Goal: Navigation & Orientation: Find specific page/section

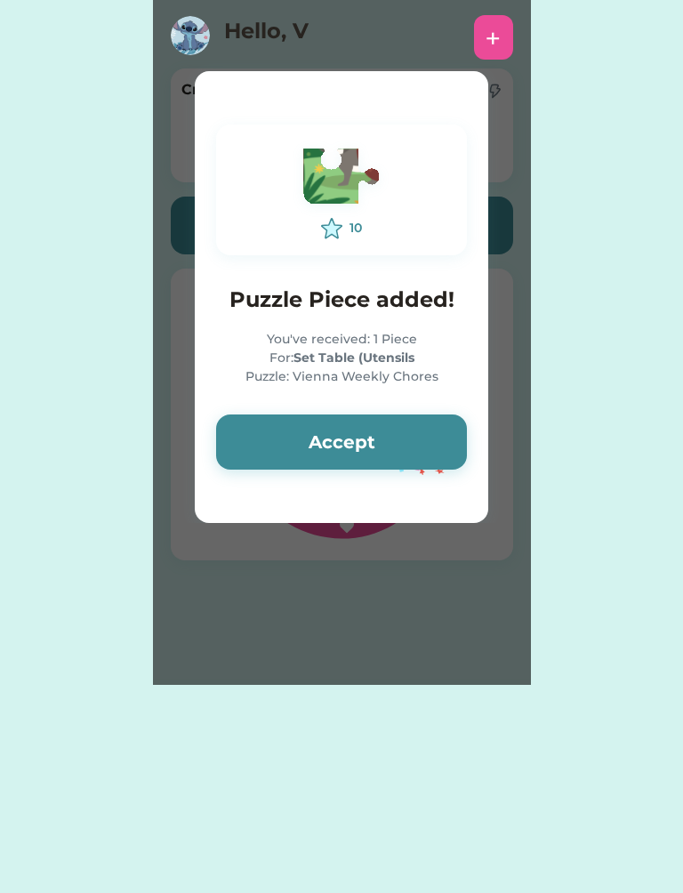
click at [422, 437] on button "Accept" at bounding box center [341, 442] width 251 height 55
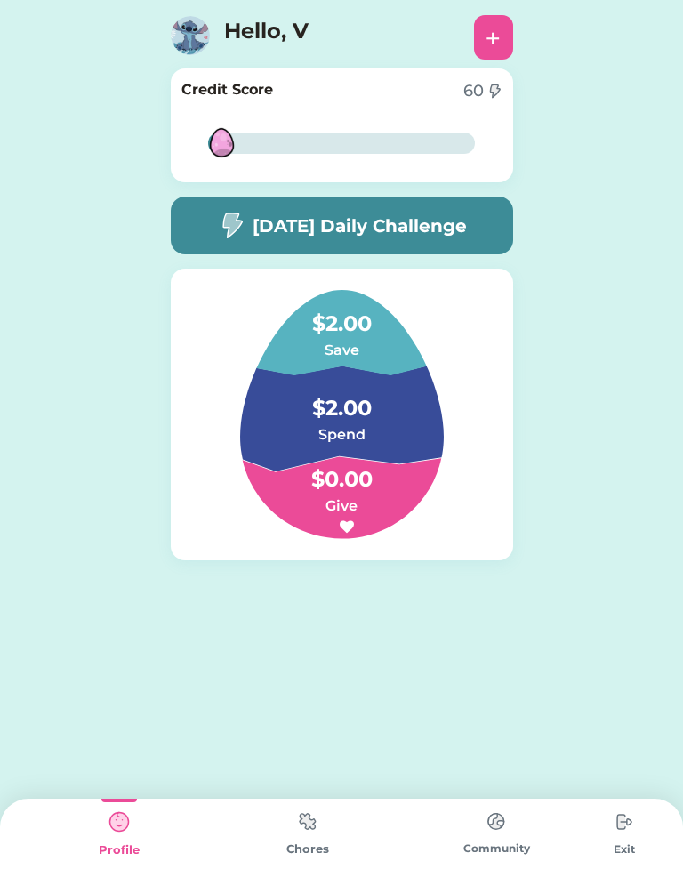
click at [513, 815] on img at bounding box center [497, 821] width 36 height 35
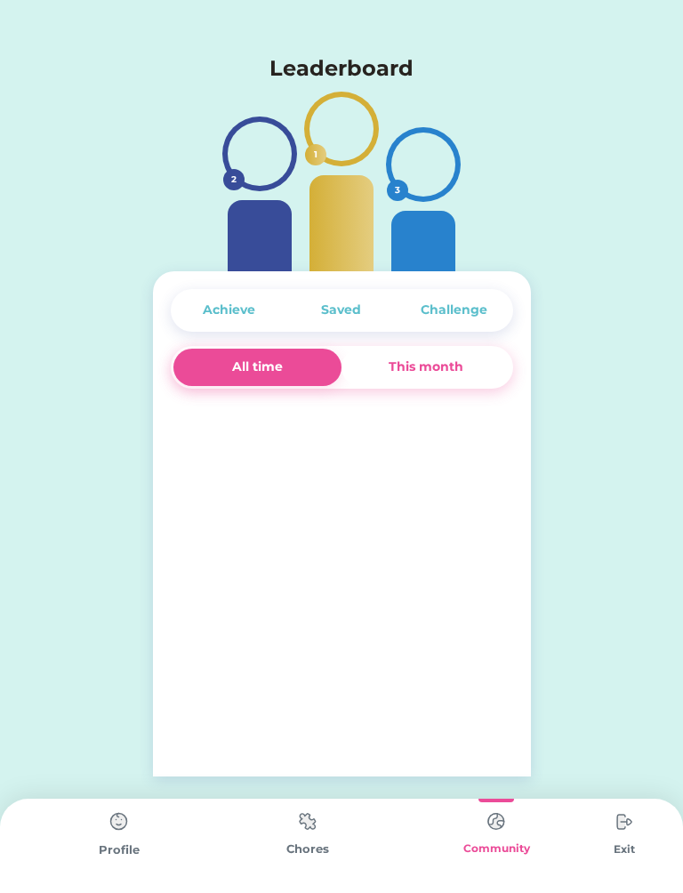
click at [502, 831] on img at bounding box center [497, 821] width 36 height 35
click at [505, 832] on img at bounding box center [497, 821] width 36 height 35
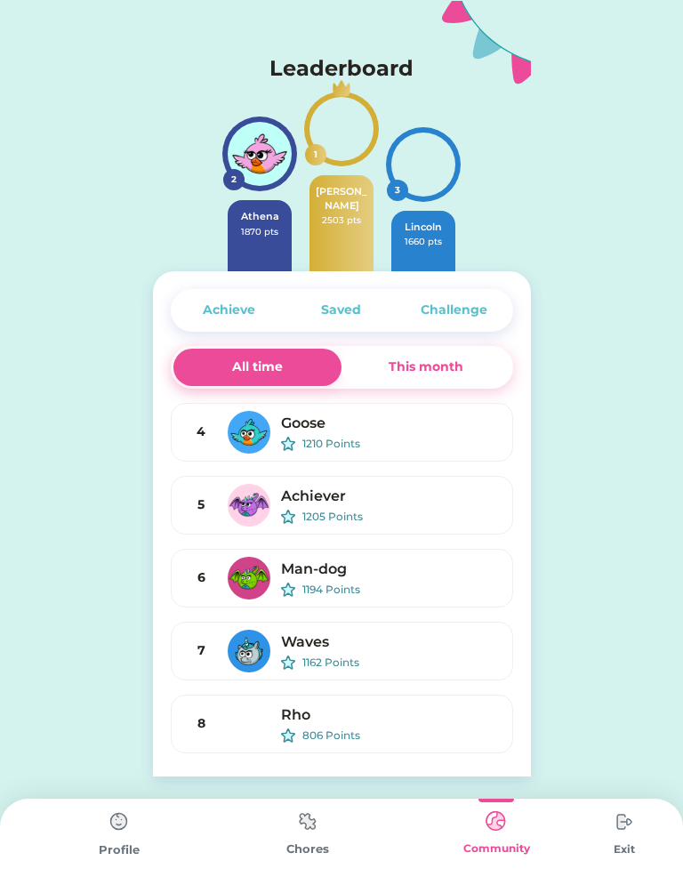
click at [314, 825] on img at bounding box center [308, 821] width 36 height 35
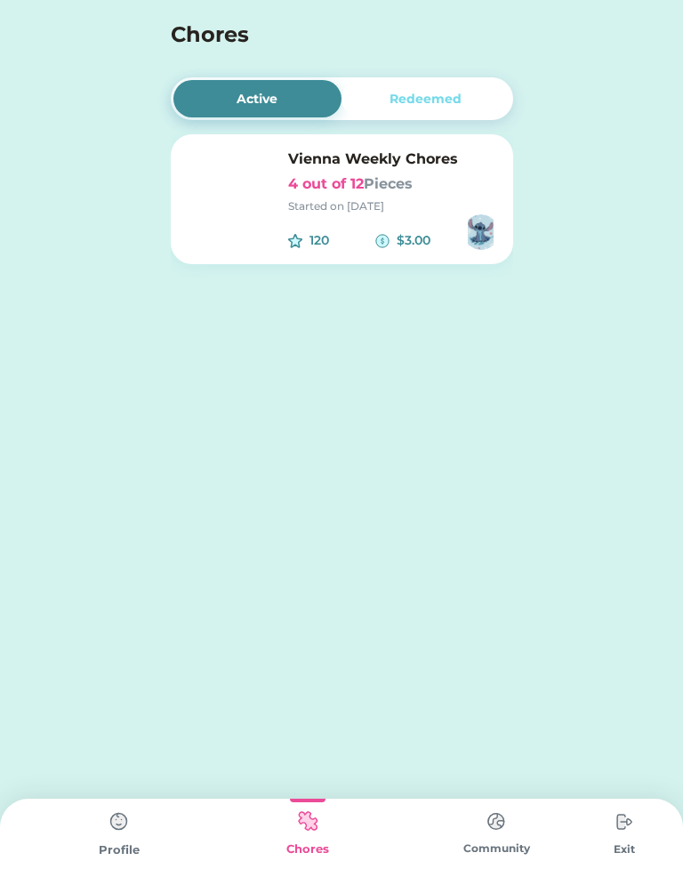
click at [299, 838] on img at bounding box center [308, 821] width 36 height 35
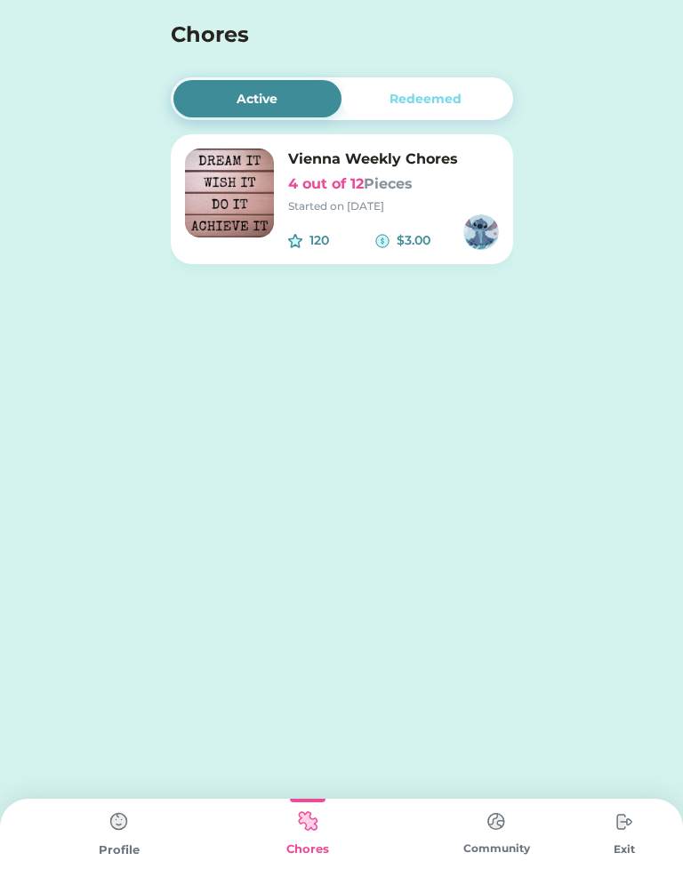
click at [631, 838] on img at bounding box center [625, 822] width 36 height 36
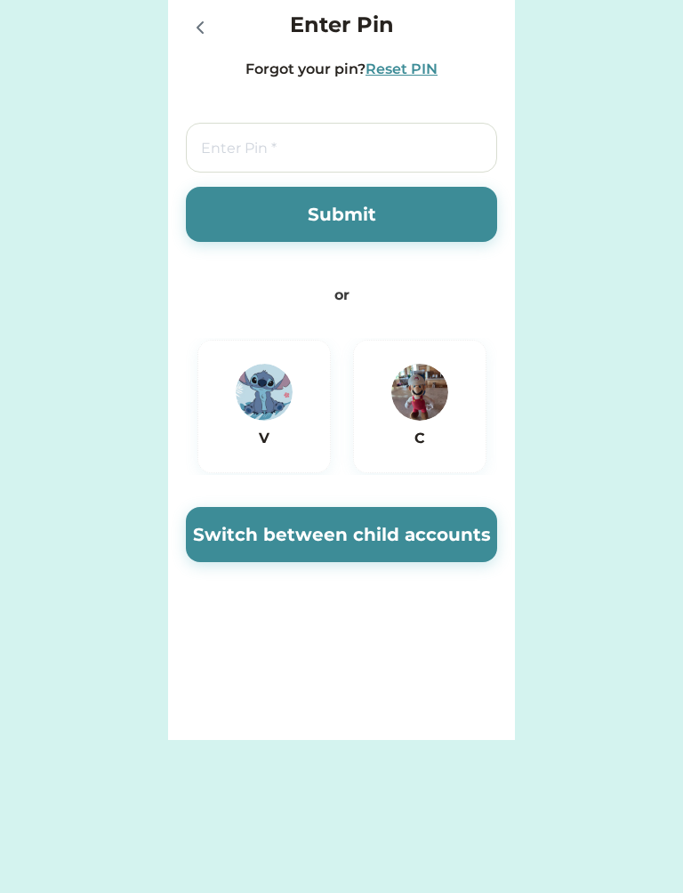
click at [419, 416] on img at bounding box center [420, 392] width 57 height 57
click at [413, 226] on button "Submit" at bounding box center [341, 214] width 311 height 55
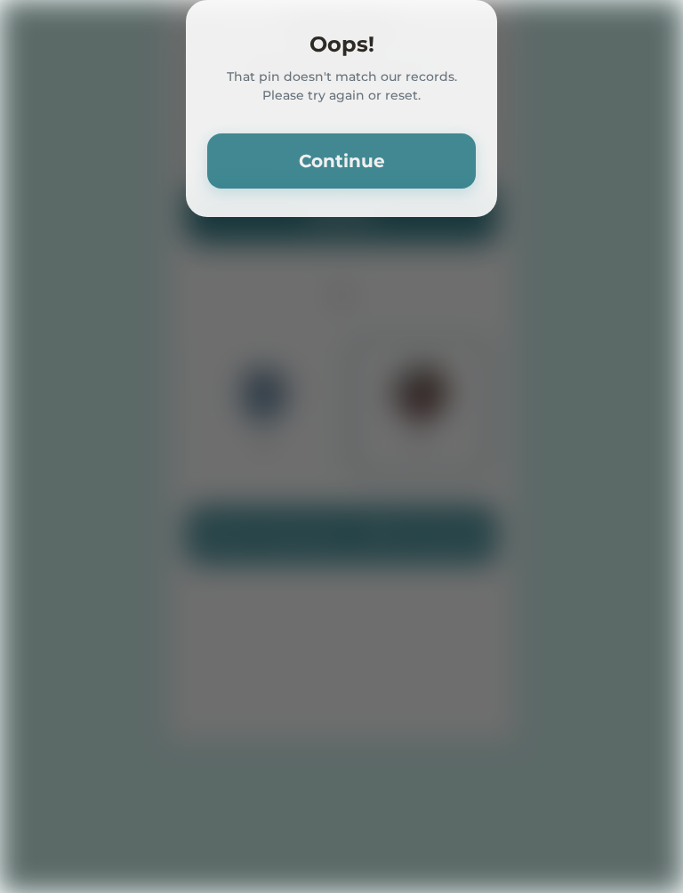
click at [445, 189] on button "Continue" at bounding box center [341, 160] width 269 height 55
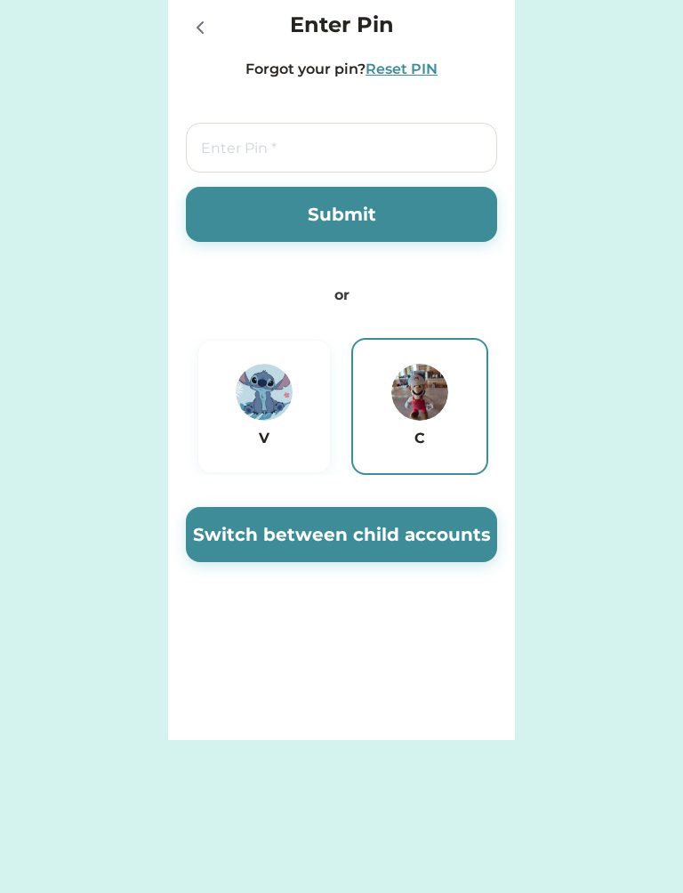
click at [446, 222] on button "Submit" at bounding box center [341, 214] width 311 height 55
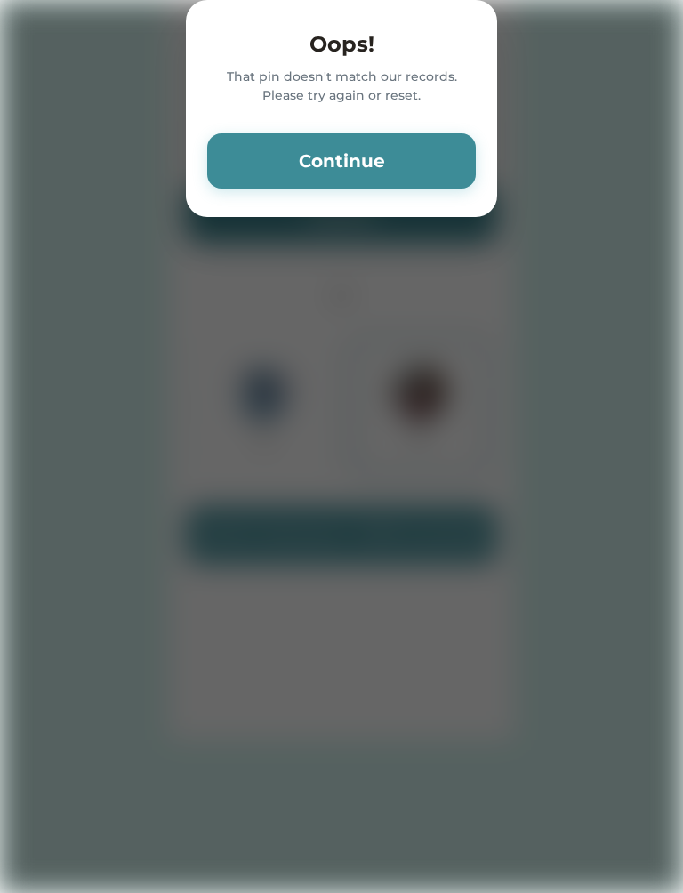
click at [414, 174] on button "Continue" at bounding box center [341, 160] width 269 height 55
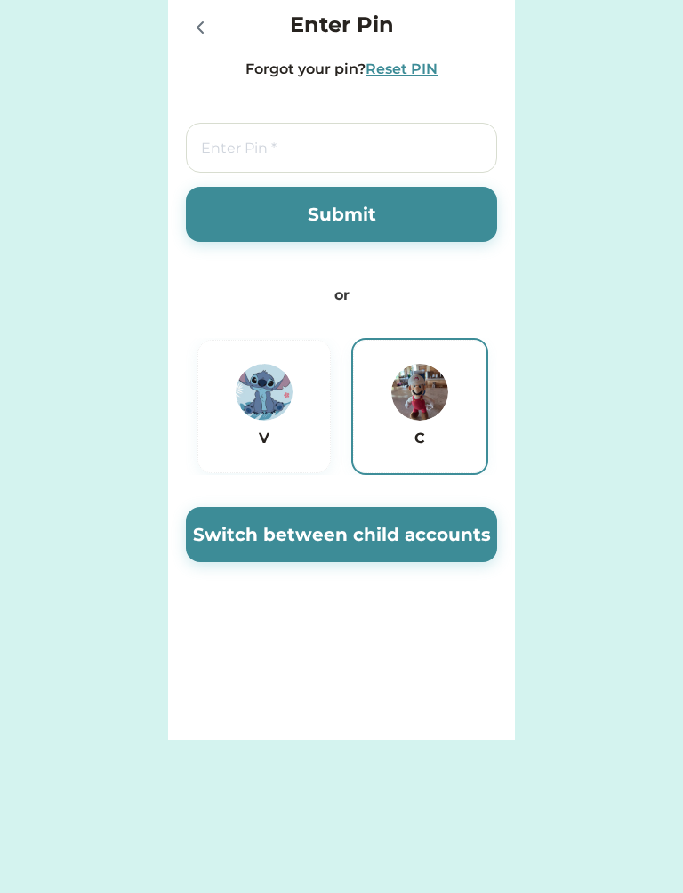
click at [434, 515] on button "Switch between child accounts" at bounding box center [341, 534] width 311 height 55
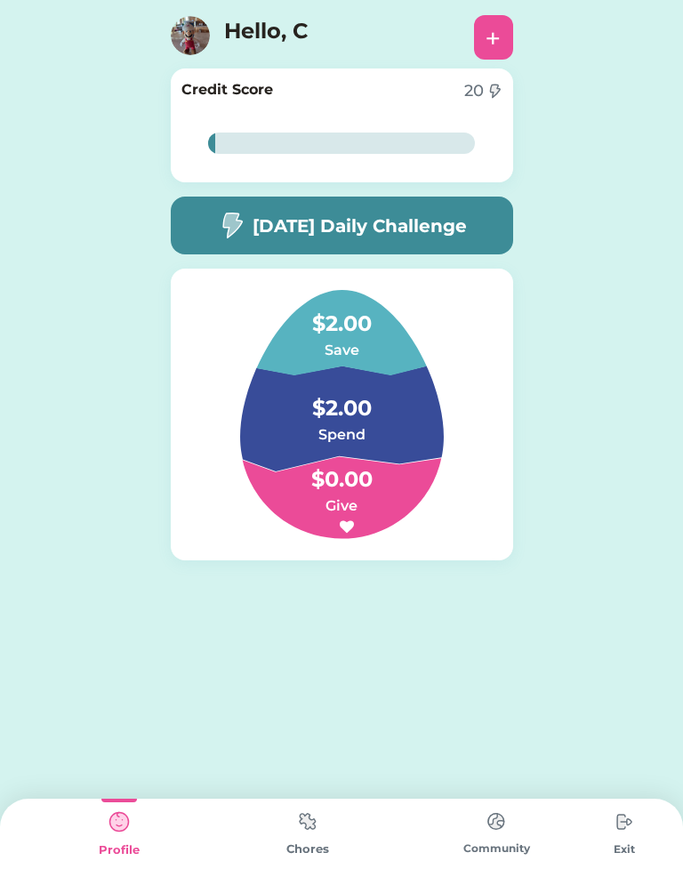
click at [190, 41] on img at bounding box center [190, 35] width 39 height 39
click at [303, 833] on img at bounding box center [308, 821] width 36 height 35
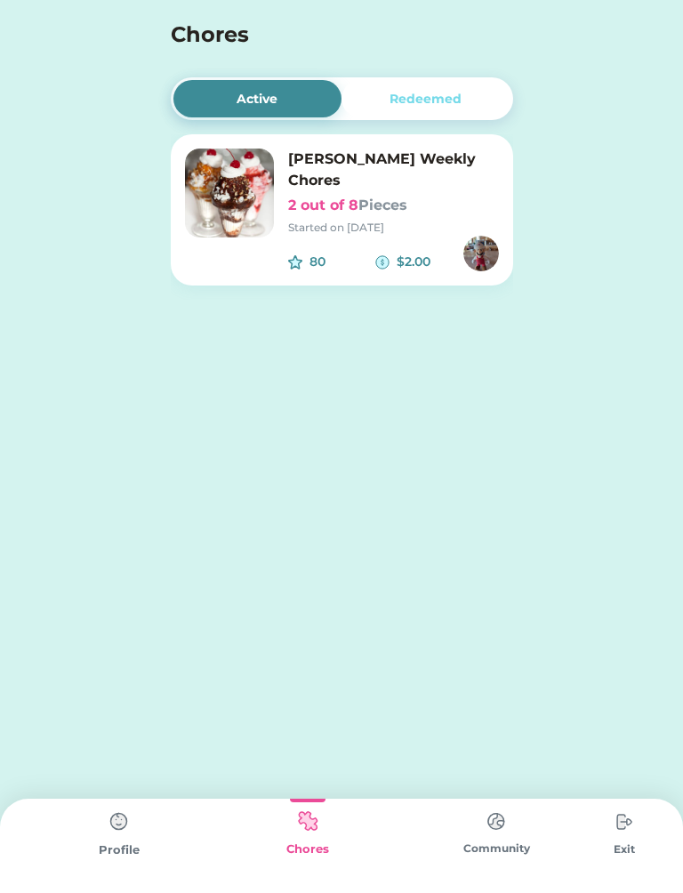
click at [467, 103] on div "Redeemed" at bounding box center [426, 98] width 169 height 37
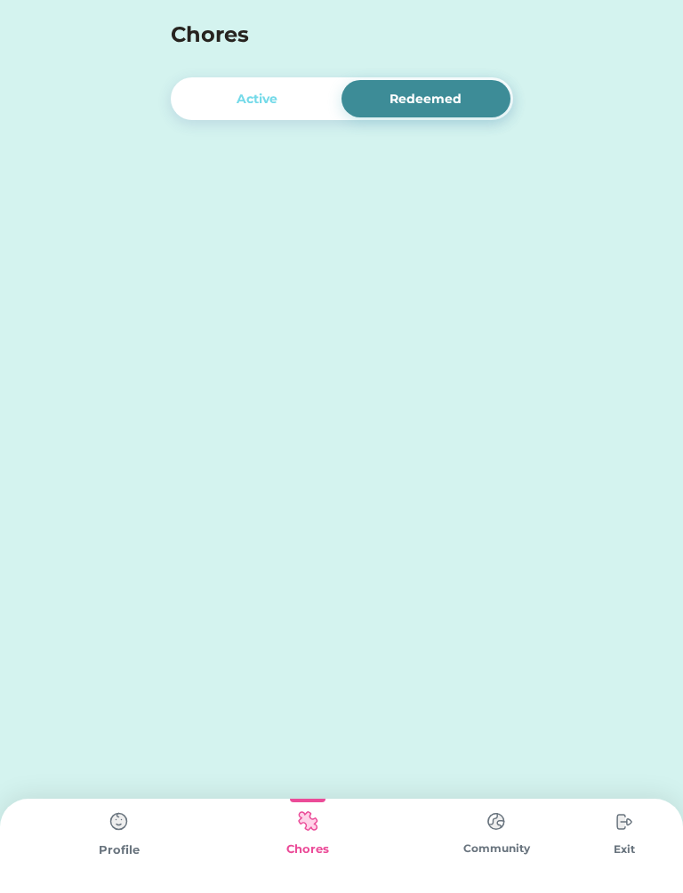
click at [454, 102] on div "Redeemed" at bounding box center [426, 99] width 72 height 19
click at [513, 832] on img at bounding box center [497, 821] width 36 height 35
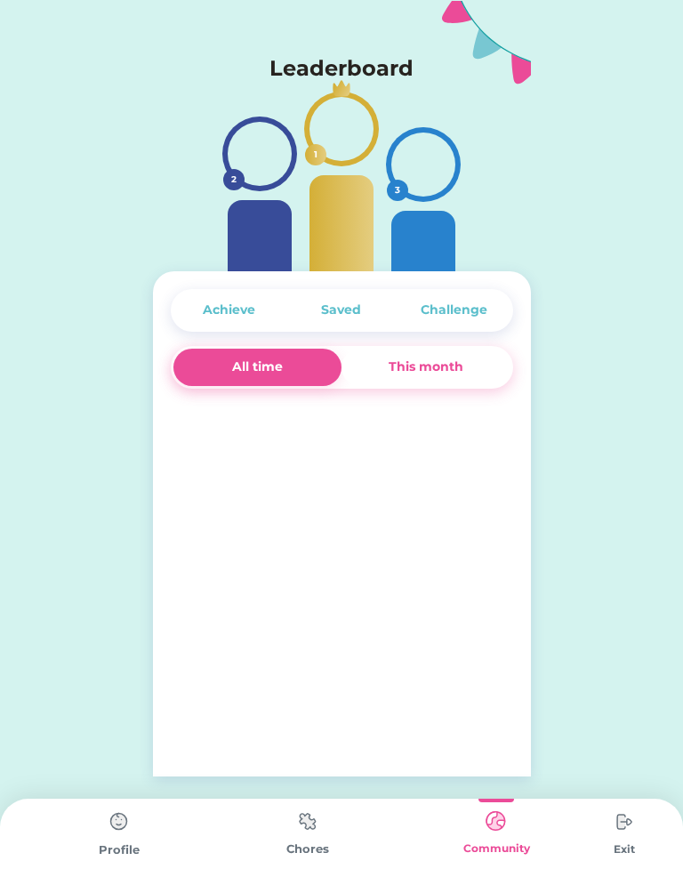
click at [510, 837] on img at bounding box center [497, 821] width 36 height 35
